Goal: Task Accomplishment & Management: Manage account settings

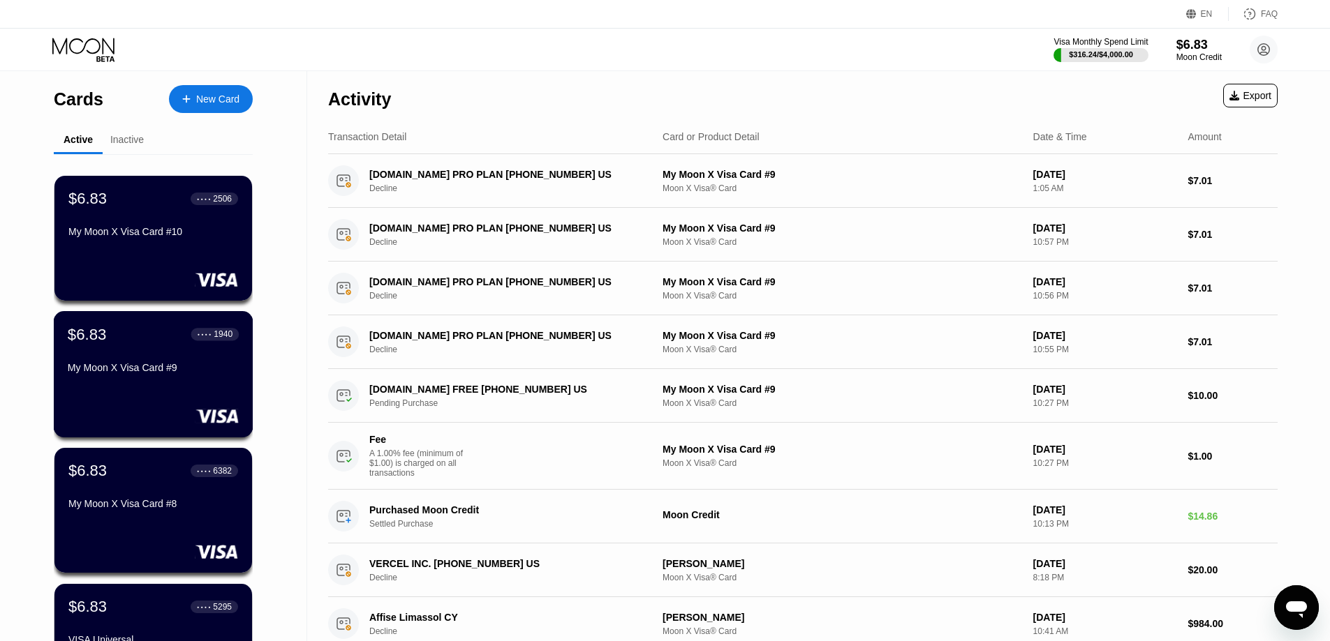
click at [159, 373] on div "My Moon X Visa Card #9" at bounding box center [153, 367] width 171 height 11
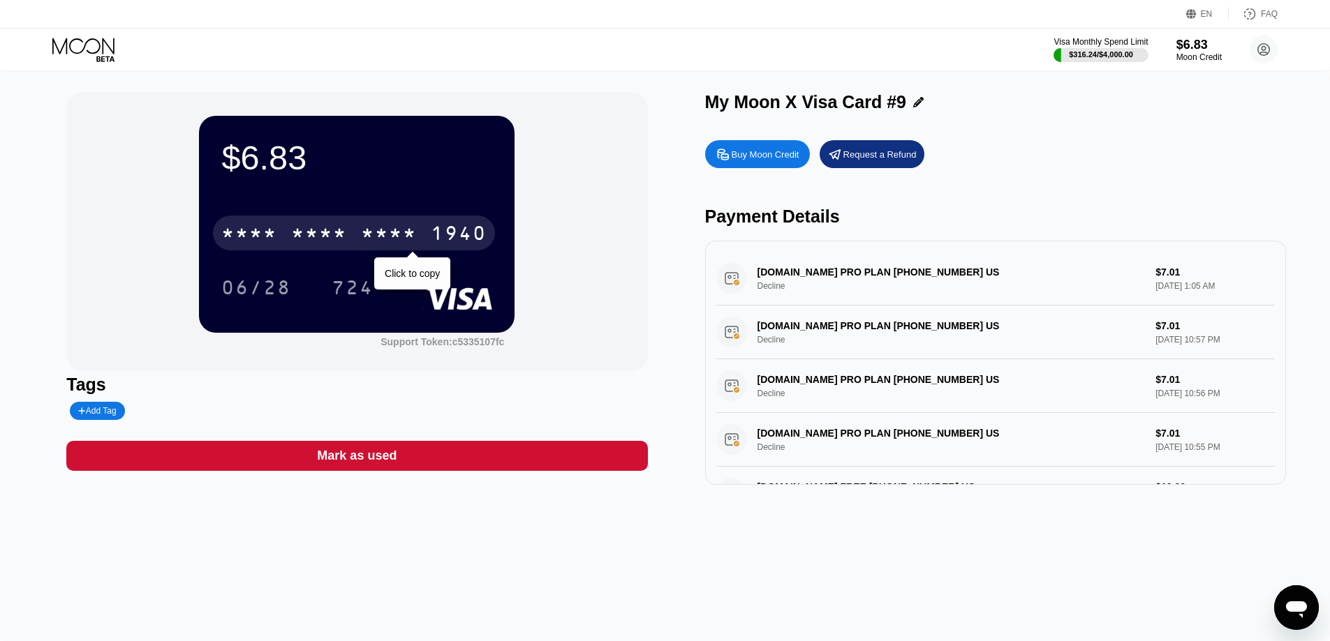
click at [452, 237] on div "1940" at bounding box center [459, 235] width 56 height 22
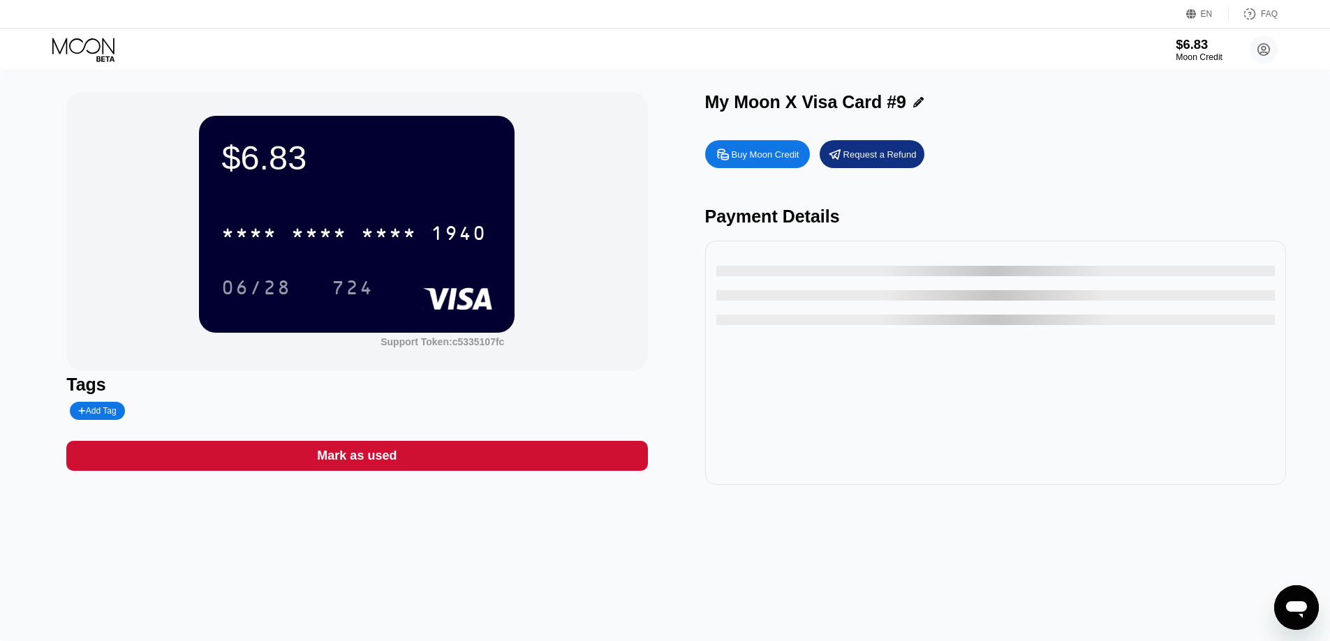
click at [1210, 44] on div "$6.83" at bounding box center [1198, 44] width 47 height 15
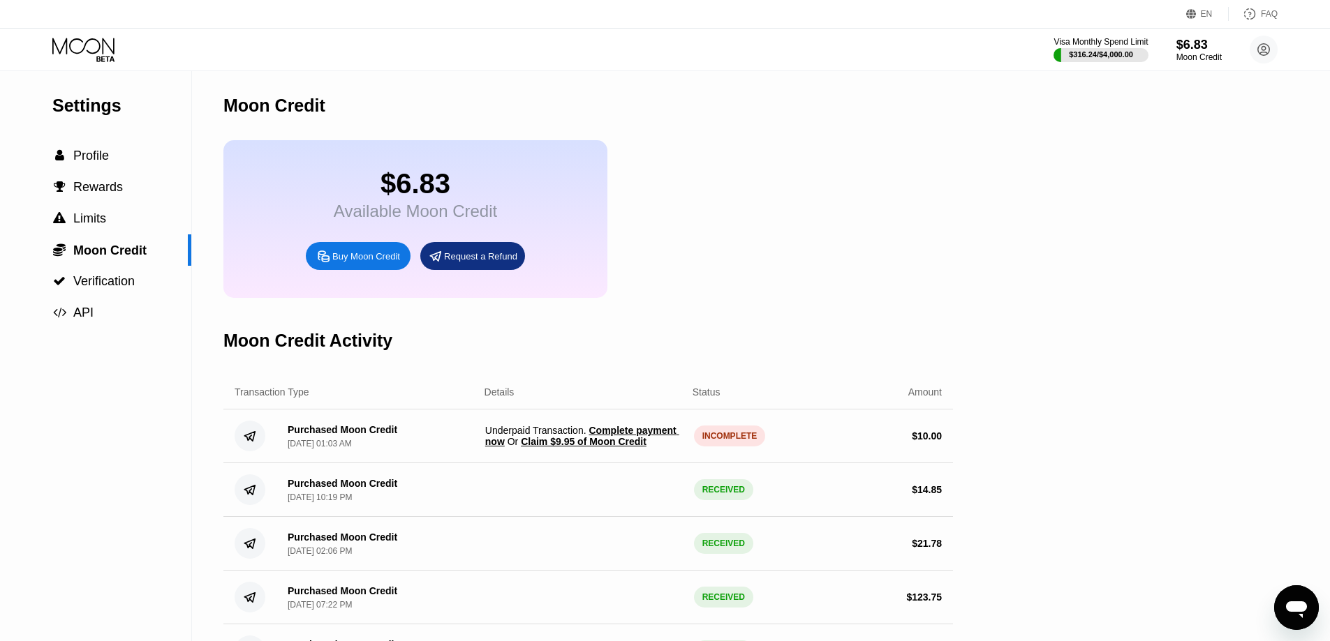
click at [579, 447] on span "Claim $9.95 of Moon Credit" at bounding box center [584, 441] width 126 height 11
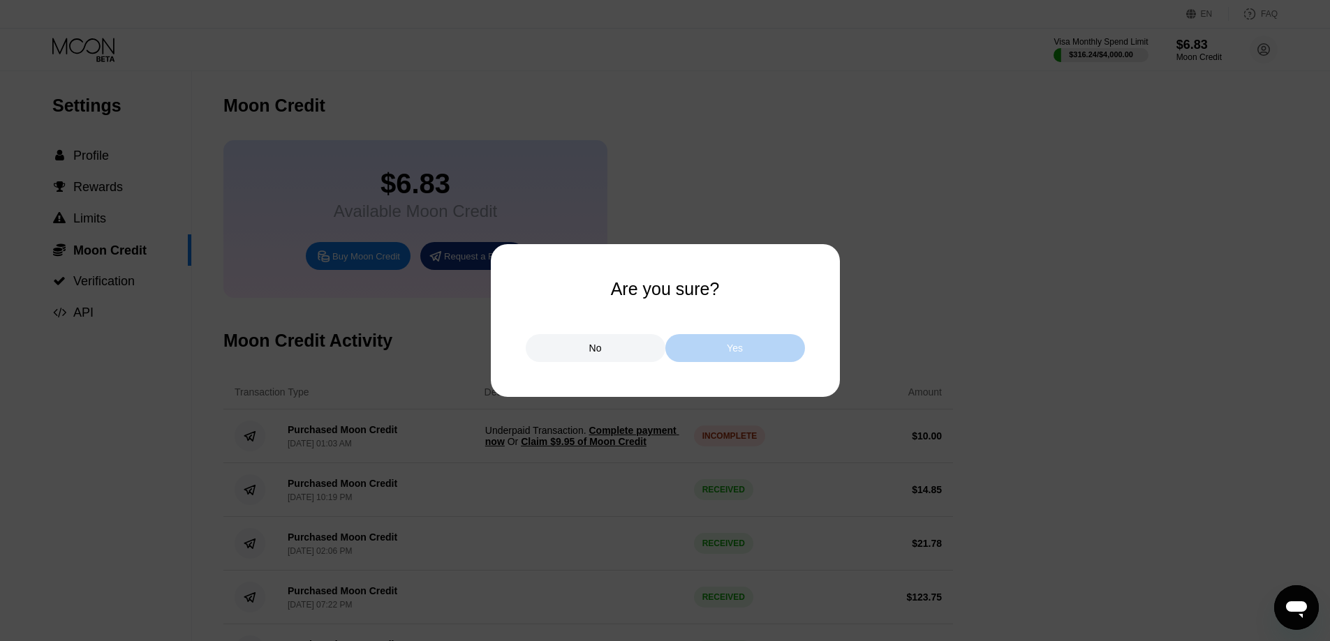
click at [756, 345] on div "Yes" at bounding box center [735, 348] width 140 height 28
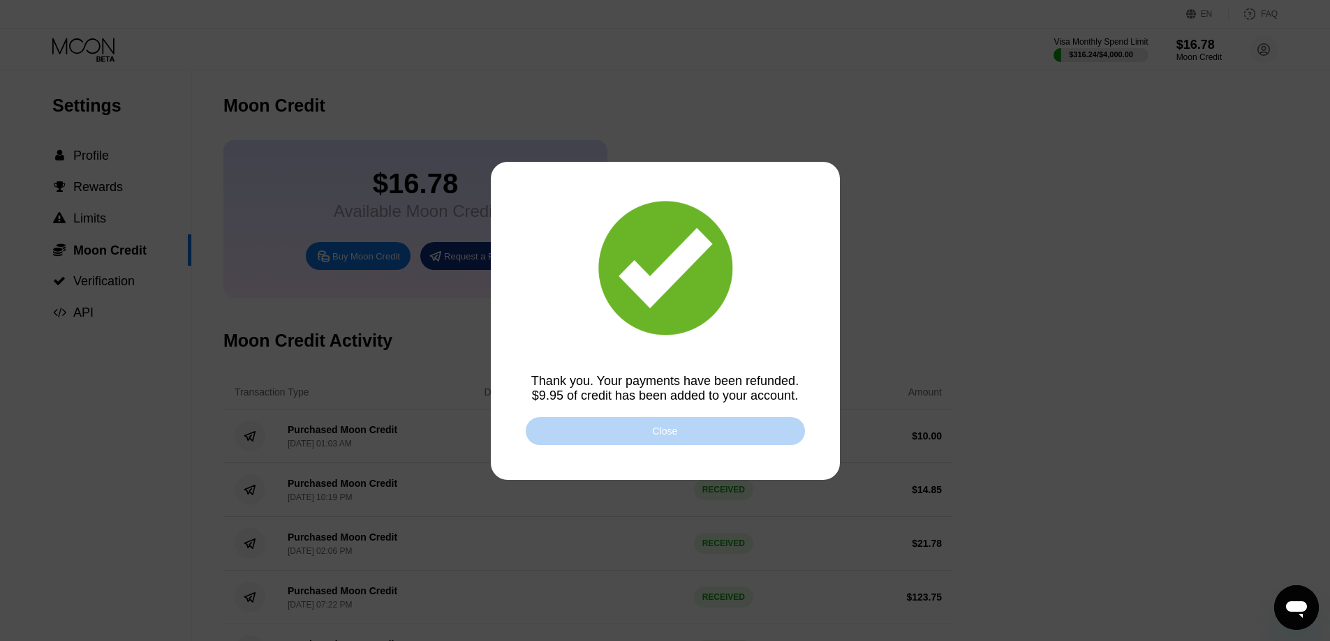
click at [658, 428] on div "Close" at bounding box center [665, 431] width 25 height 11
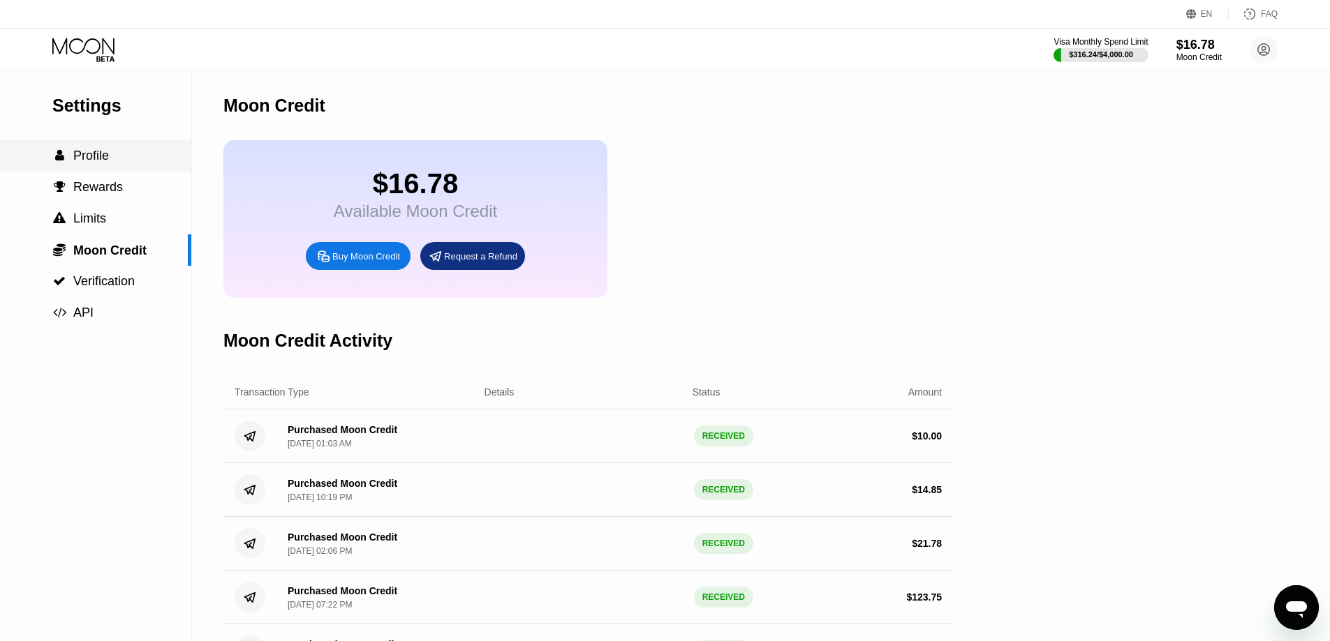
click at [143, 156] on div " Profile" at bounding box center [95, 156] width 191 height 15
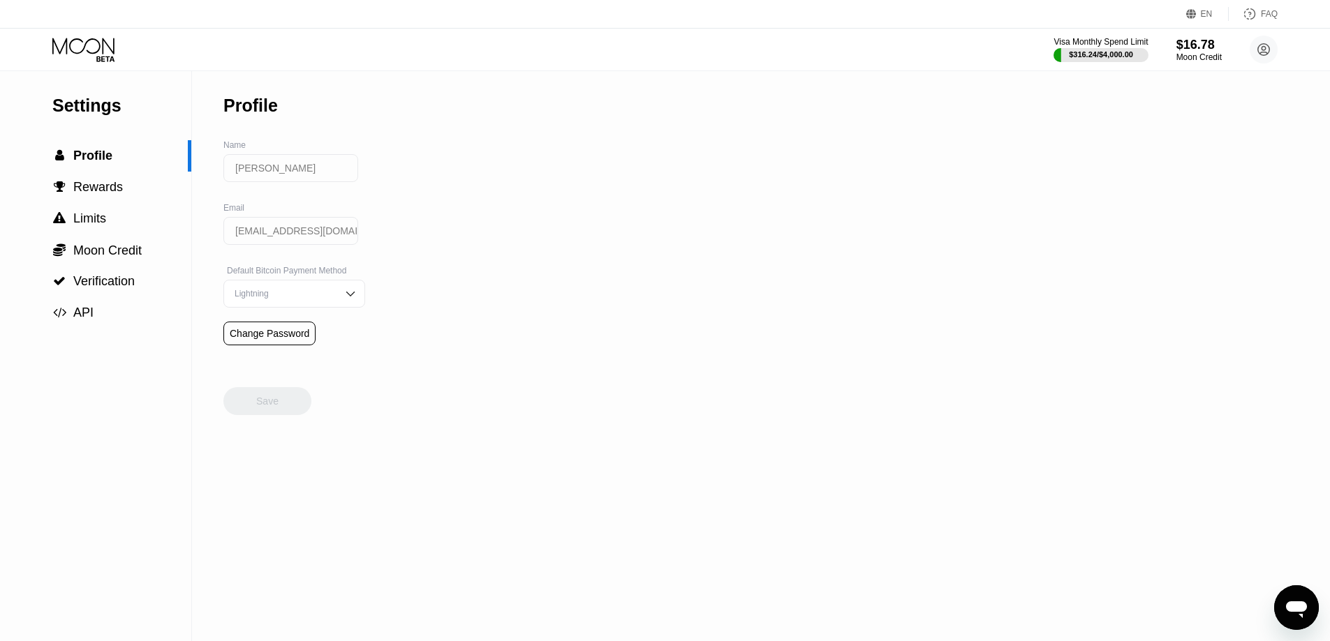
click at [86, 24] on div "EN Language Select an item Save FAQ" at bounding box center [665, 14] width 1330 height 29
click at [88, 43] on icon at bounding box center [84, 50] width 65 height 24
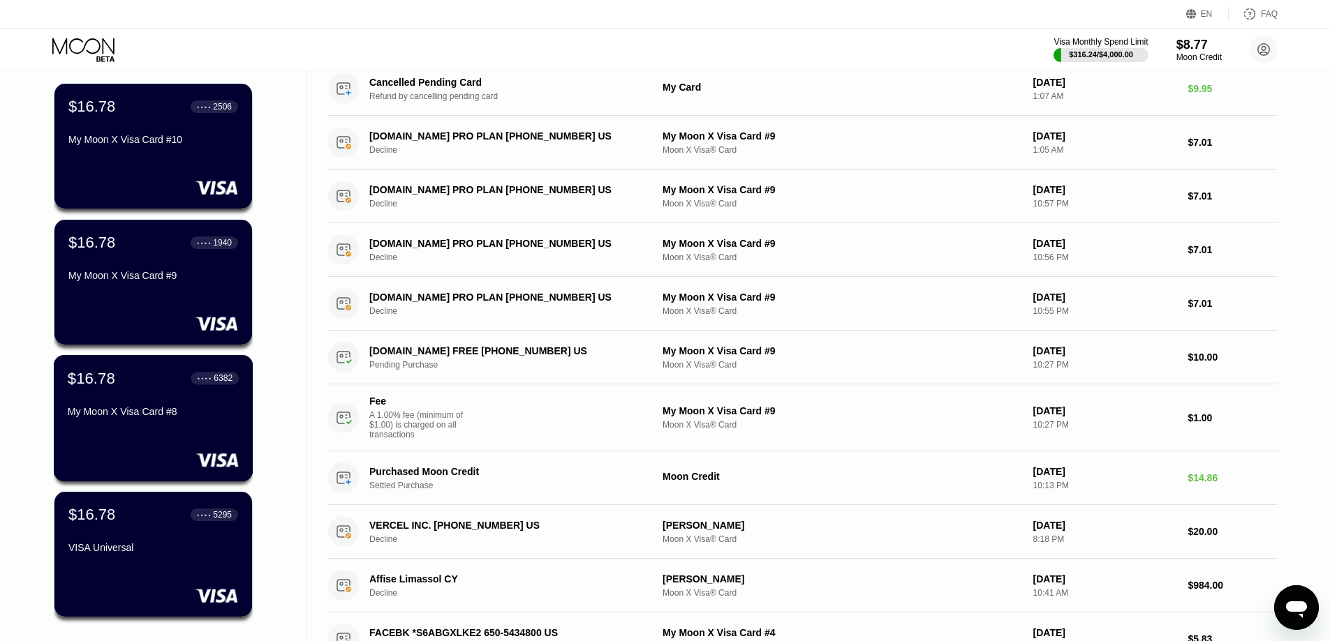
scroll to position [70, 0]
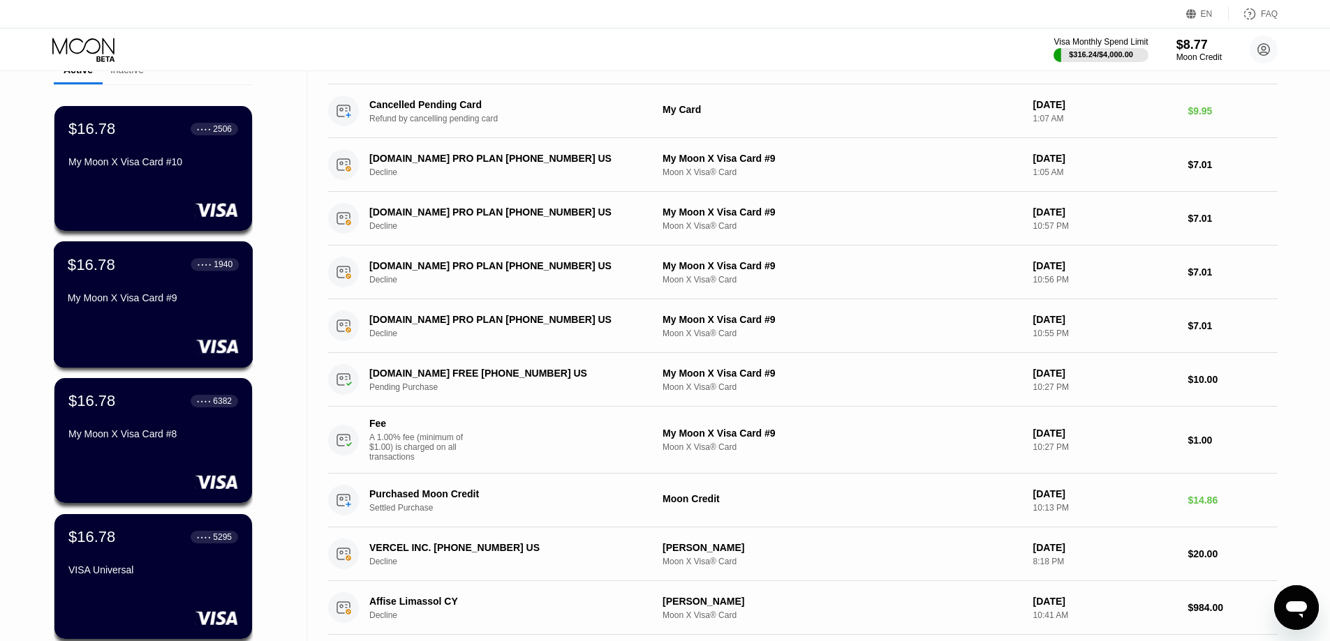
click at [195, 319] on div "$16.78 ● ● ● ● 1940 My Moon X Visa Card #9" at bounding box center [154, 305] width 200 height 126
